Goal: Information Seeking & Learning: Learn about a topic

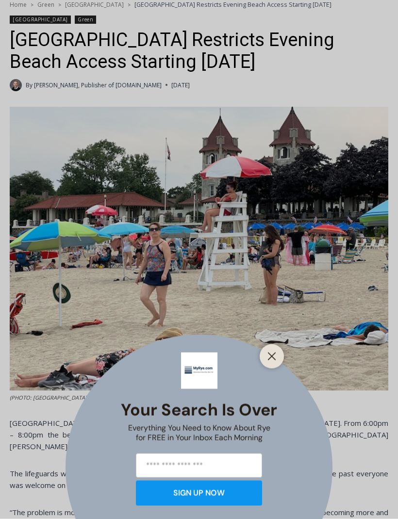
scroll to position [259, 0]
click at [273, 361] on icon "Close" at bounding box center [271, 356] width 9 height 9
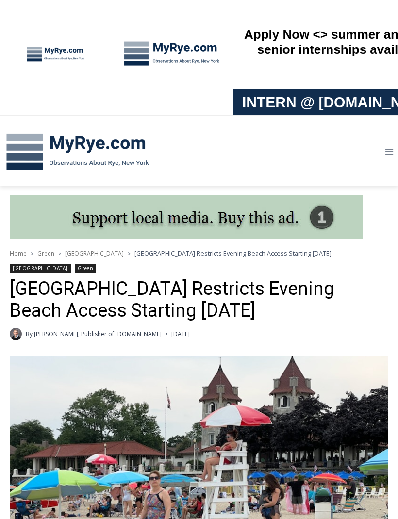
scroll to position [0, 0]
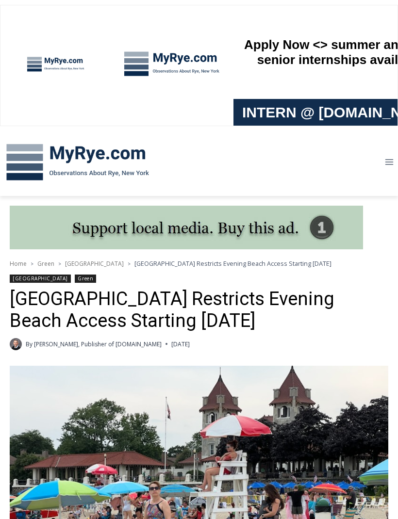
click at [138, 156] on img at bounding box center [77, 162] width 155 height 50
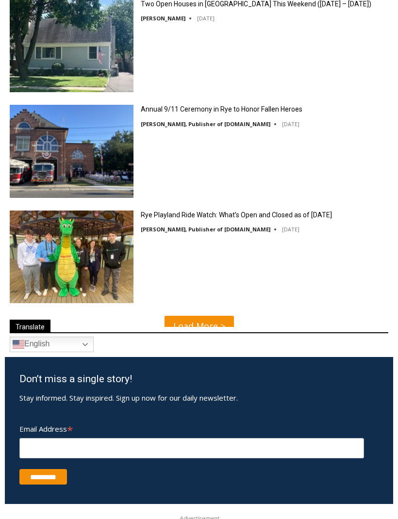
scroll to position [2793, 0]
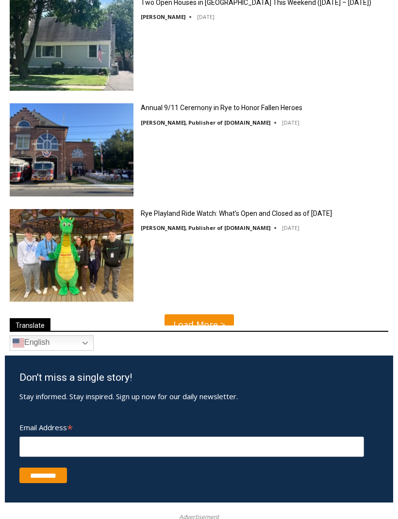
click at [246, 218] on link "Rye Playland Ride Watch: What’s Open and Closed as of Thursday, September 4, 20…" at bounding box center [236, 213] width 191 height 9
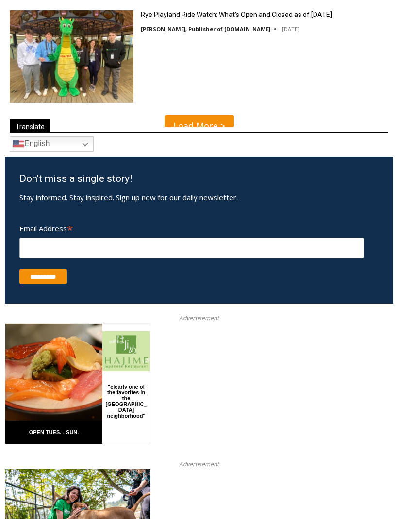
scroll to position [2992, 0]
click at [228, 122] on link "Load More >" at bounding box center [198, 125] width 69 height 21
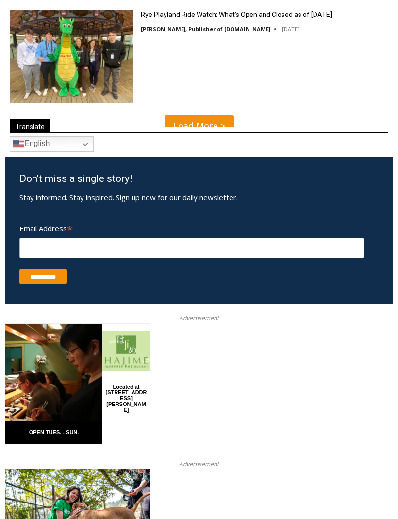
click at [207, 115] on link "Load More >" at bounding box center [198, 125] width 69 height 21
click at [201, 115] on link "Load More >" at bounding box center [198, 125] width 69 height 21
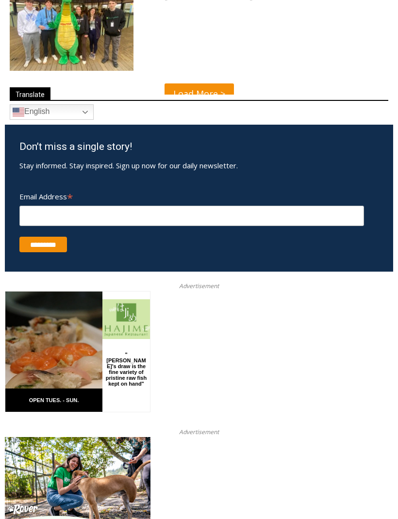
click at [208, 90] on link "Load More >" at bounding box center [198, 93] width 69 height 21
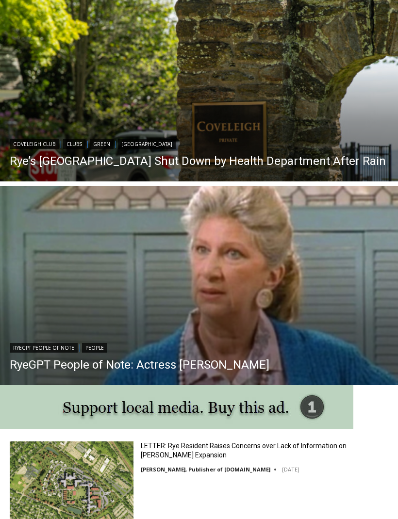
scroll to position [714, 0]
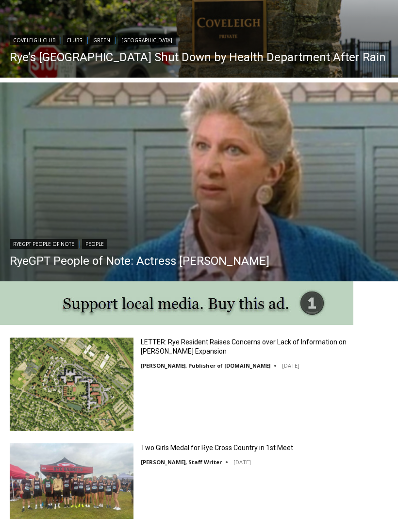
click at [246, 184] on img "Read More RyeGPT People of Note: Actress Liz Sheridan" at bounding box center [199, 182] width 398 height 199
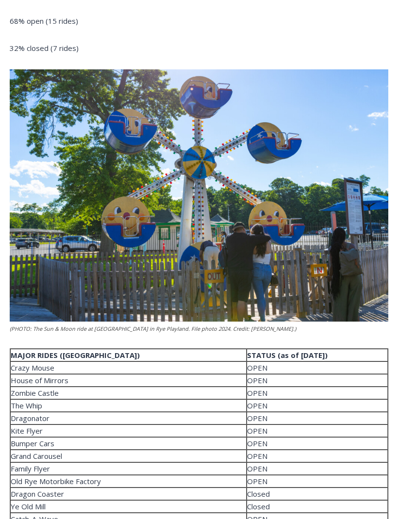
scroll to position [1207, 0]
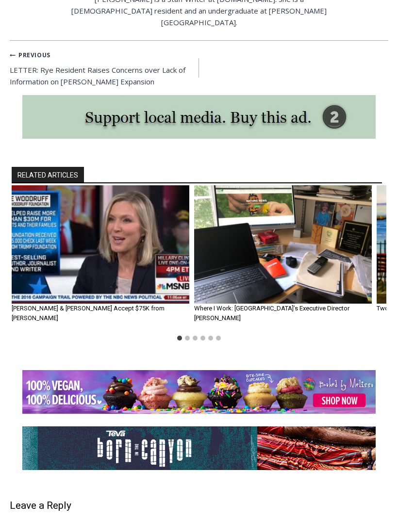
scroll to position [2066, 0]
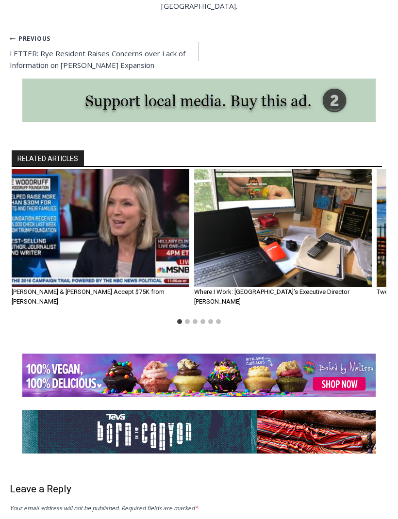
click at [61, 169] on img "1 of 6" at bounding box center [100, 228] width 177 height 118
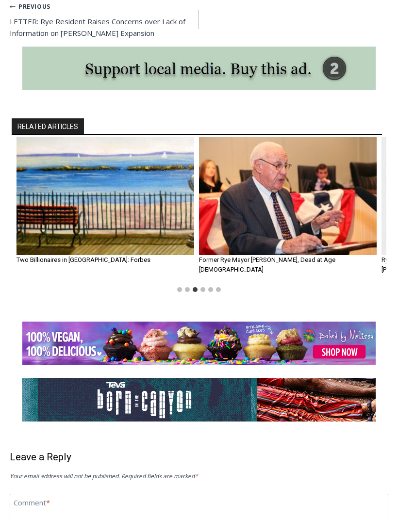
scroll to position [2098, 0]
click at [139, 137] on img "3 of 6" at bounding box center [104, 196] width 177 height 118
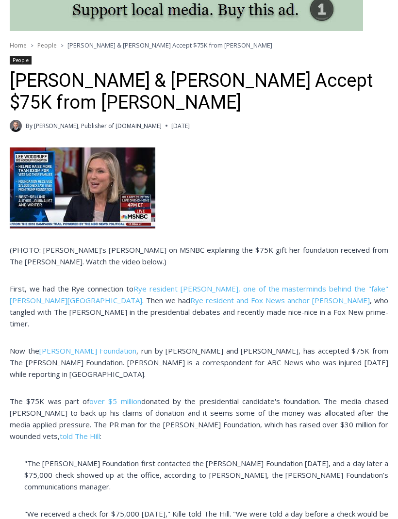
scroll to position [115, 0]
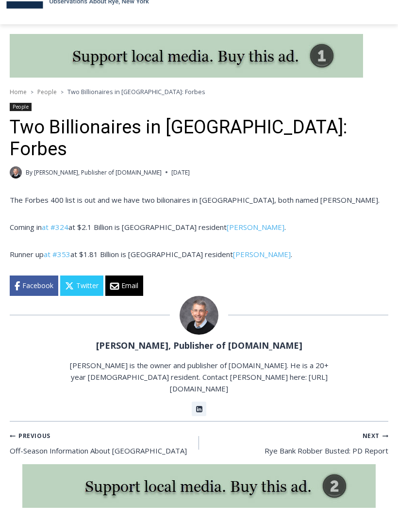
scroll to position [183, 0]
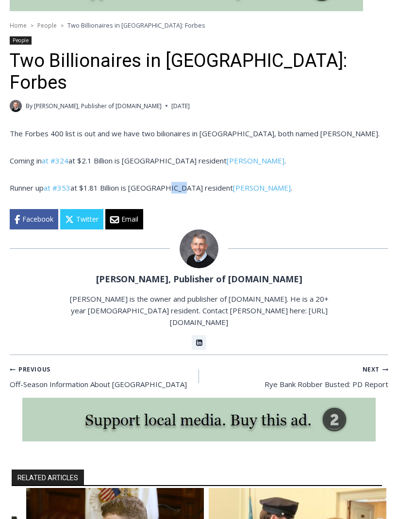
scroll to position [0, 0]
click at [287, 209] on div "Facebook Twitter Email" at bounding box center [199, 219] width 378 height 20
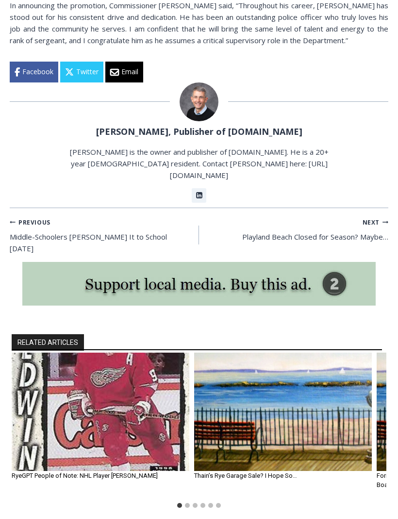
scroll to position [854, 0]
